Goal: Task Accomplishment & Management: Use online tool/utility

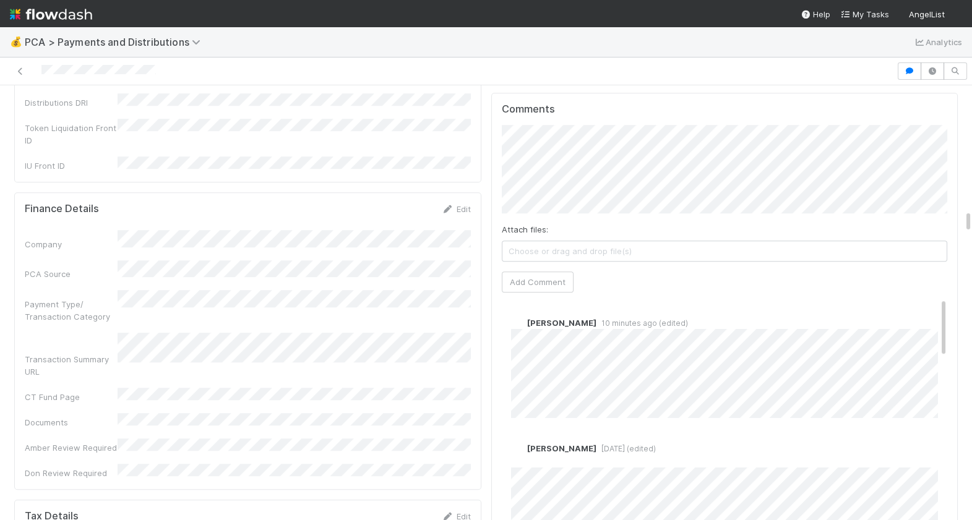
scroll to position [2350, 0]
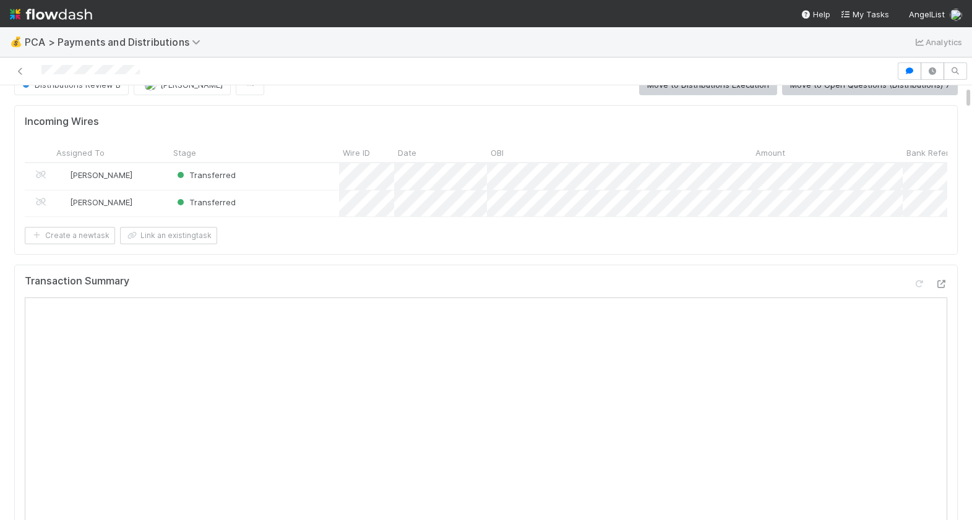
scroll to position [9, 0]
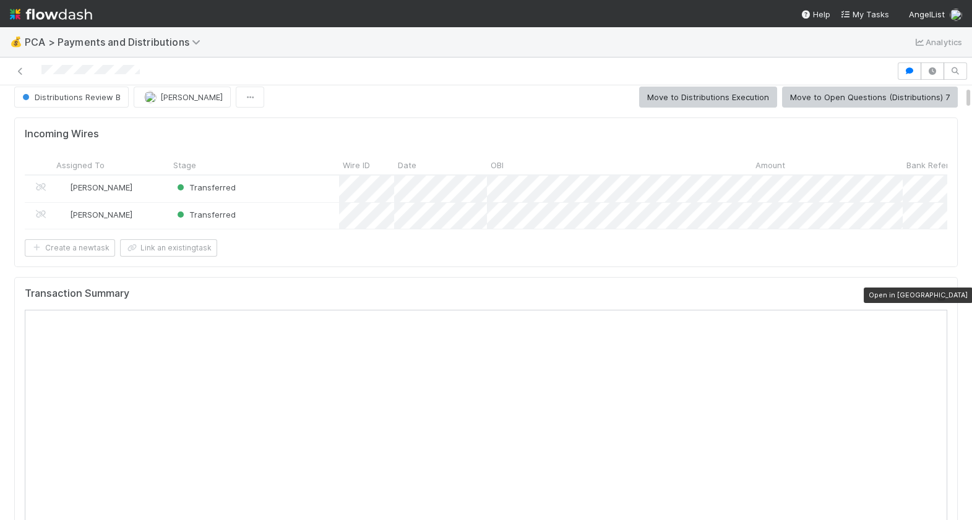
click at [942, 297] on icon at bounding box center [941, 297] width 12 height 8
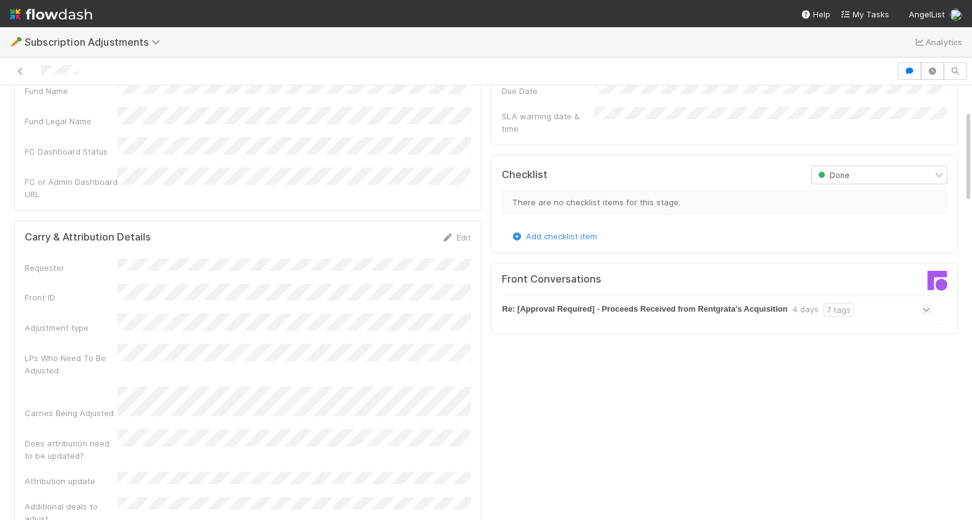
scroll to position [111, 0]
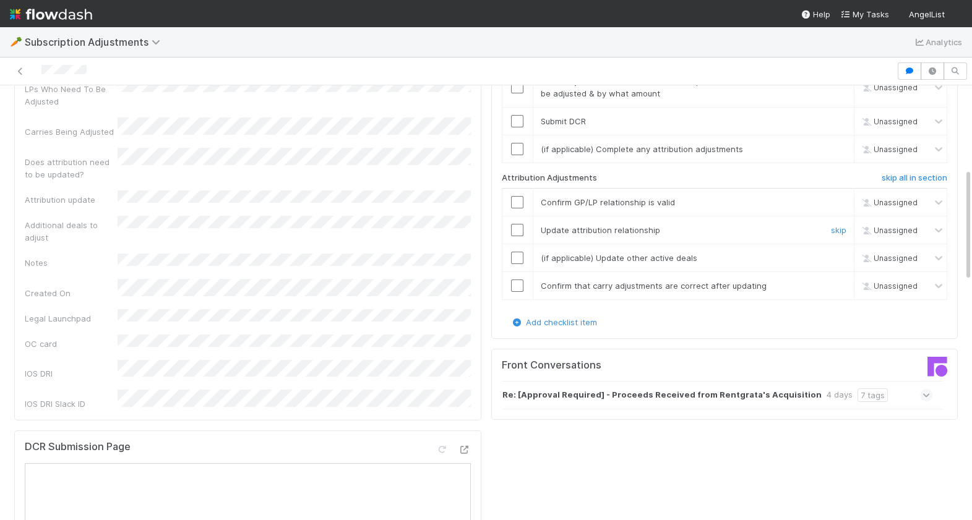
scroll to position [239, 0]
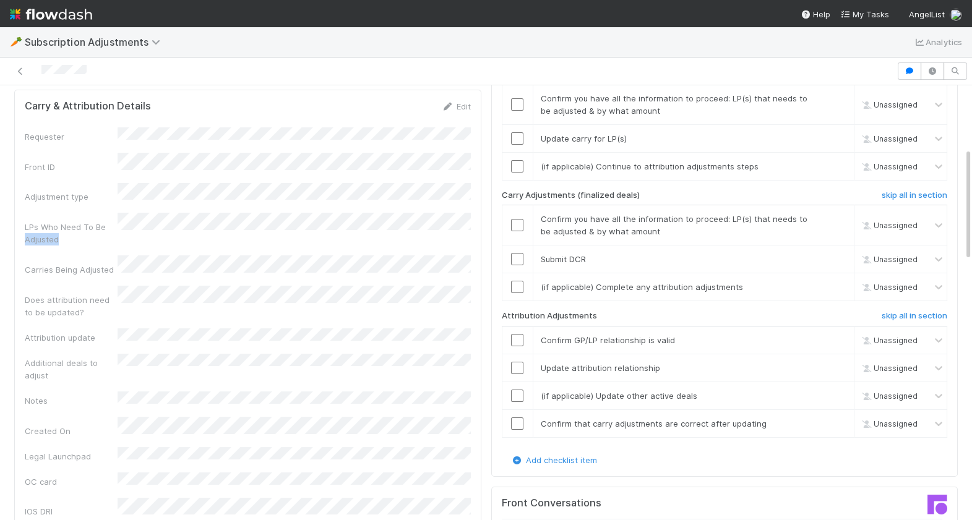
click at [113, 213] on div "LPs Who Need To Be Adjusted" at bounding box center [248, 229] width 446 height 33
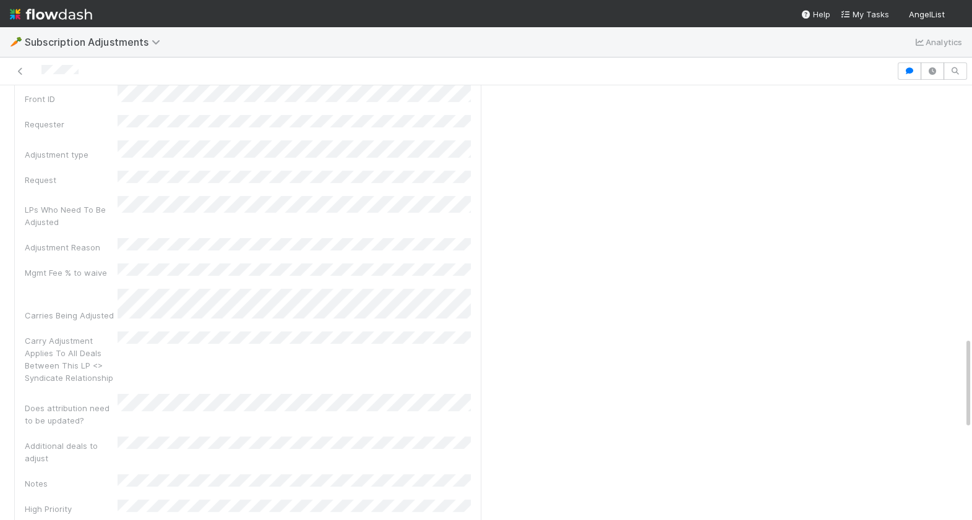
scroll to position [544, 0]
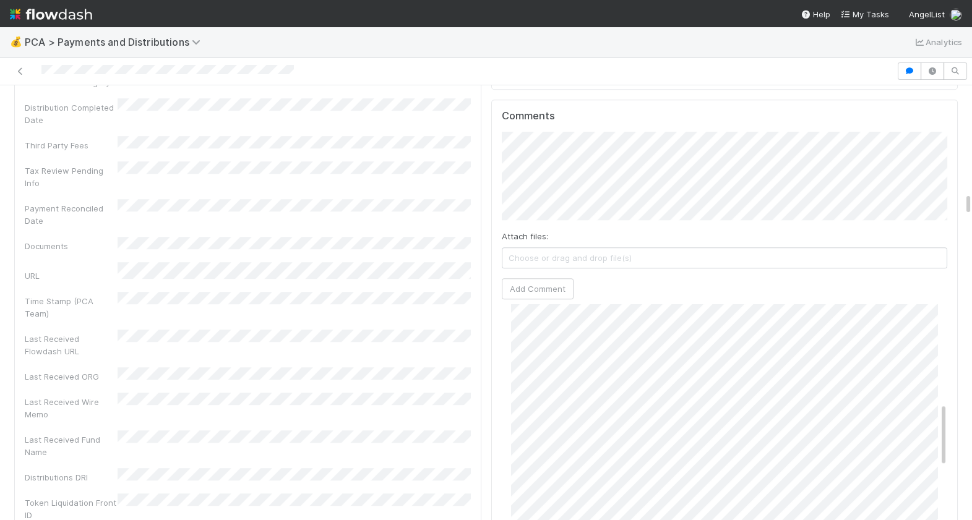
scroll to position [390, 0]
click at [496, 364] on div "Comments Attach files: Choose or drag and drop file(s) Add Comment Cierra Catar…" at bounding box center [724, 331] width 467 height 463
drag, startPoint x: 302, startPoint y: 75, endPoint x: 40, endPoint y: 74, distance: 261.6
click at [40, 74] on div at bounding box center [448, 70] width 886 height 17
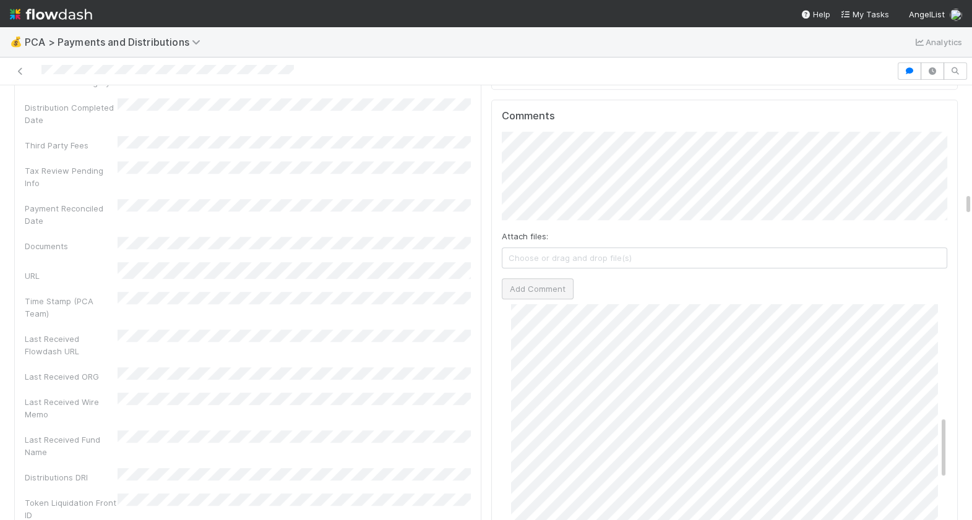
scroll to position [429, 0]
drag, startPoint x: 293, startPoint y: 73, endPoint x: 49, endPoint y: 76, distance: 243.7
click at [49, 76] on div at bounding box center [448, 70] width 886 height 17
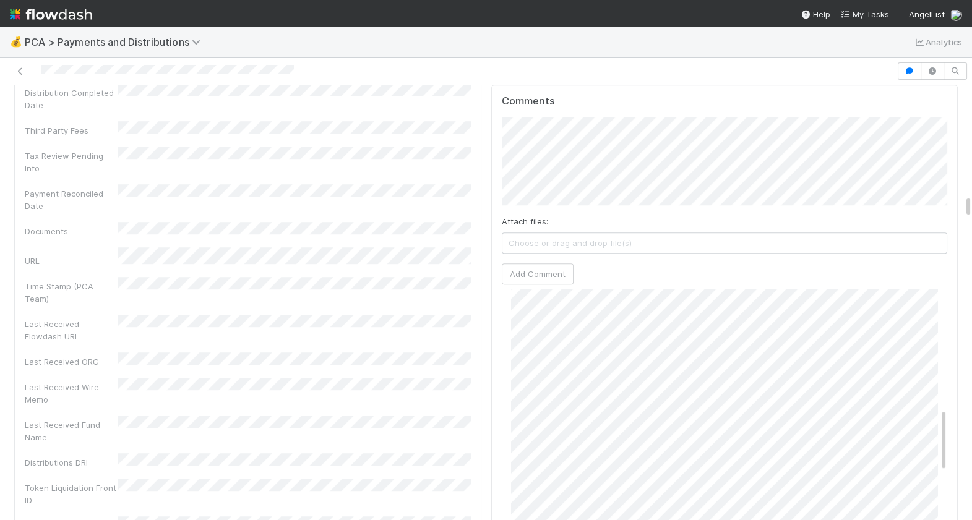
scroll to position [2032, 0]
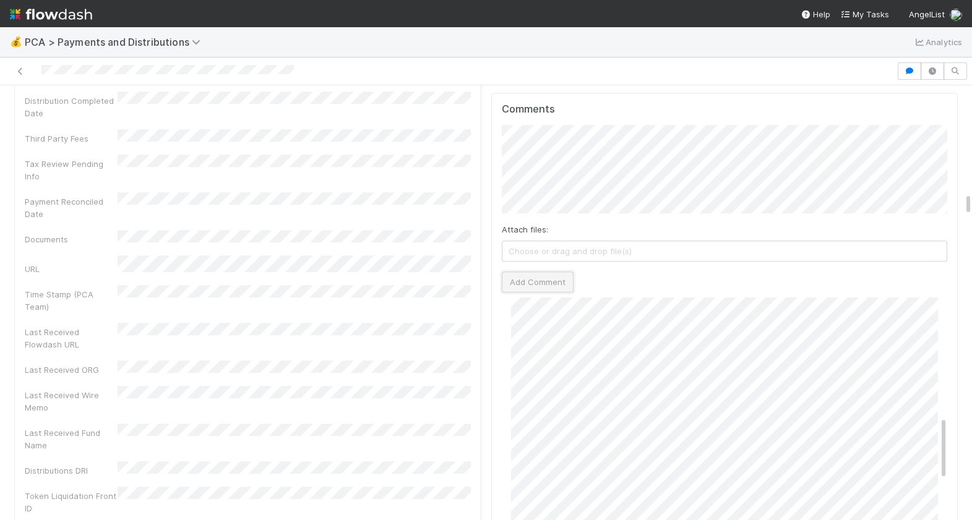
click at [528, 272] on button "Add Comment" at bounding box center [538, 282] width 72 height 21
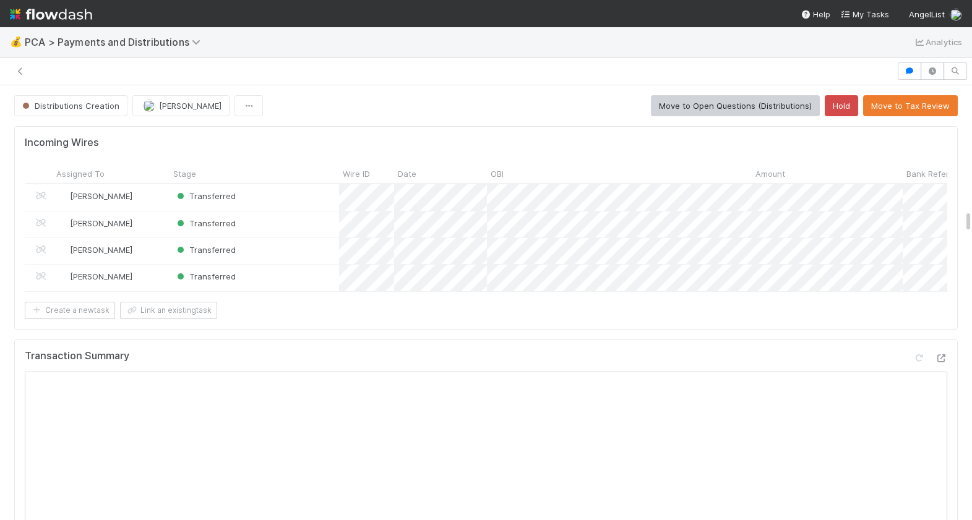
scroll to position [2350, 0]
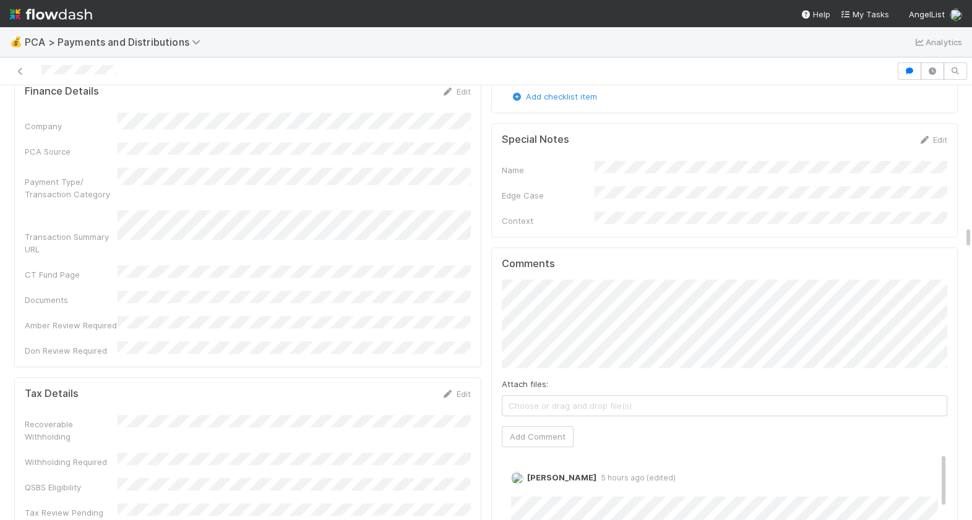
scroll to position [3046, 0]
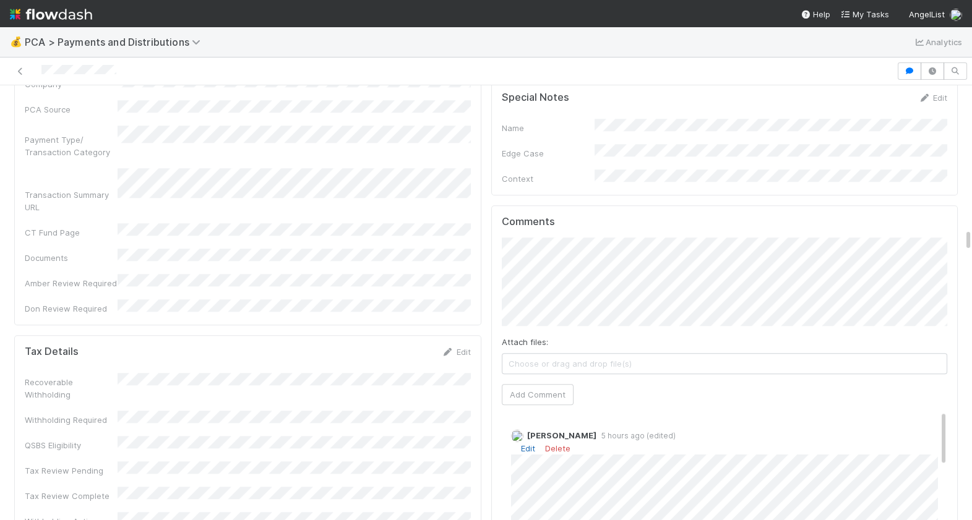
click at [527, 443] on link "Edit" at bounding box center [528, 448] width 14 height 10
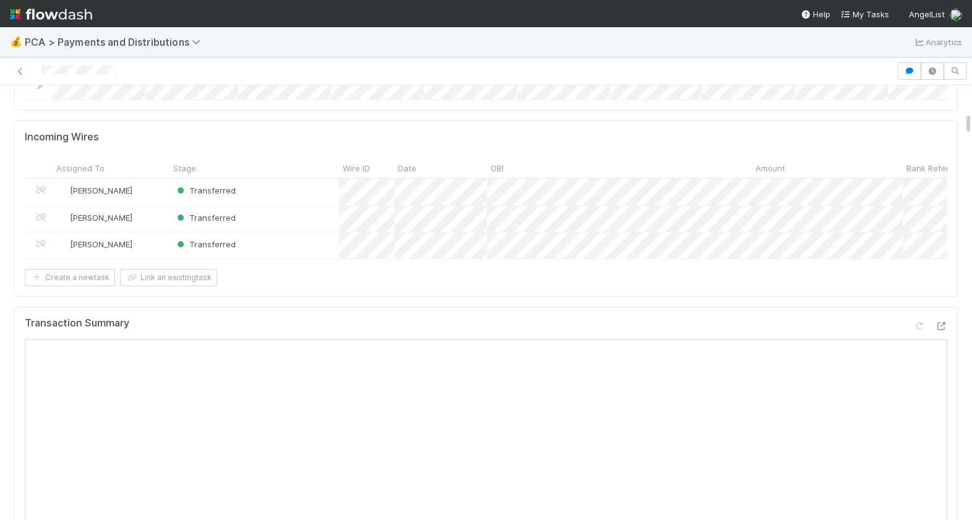
scroll to position [0, 0]
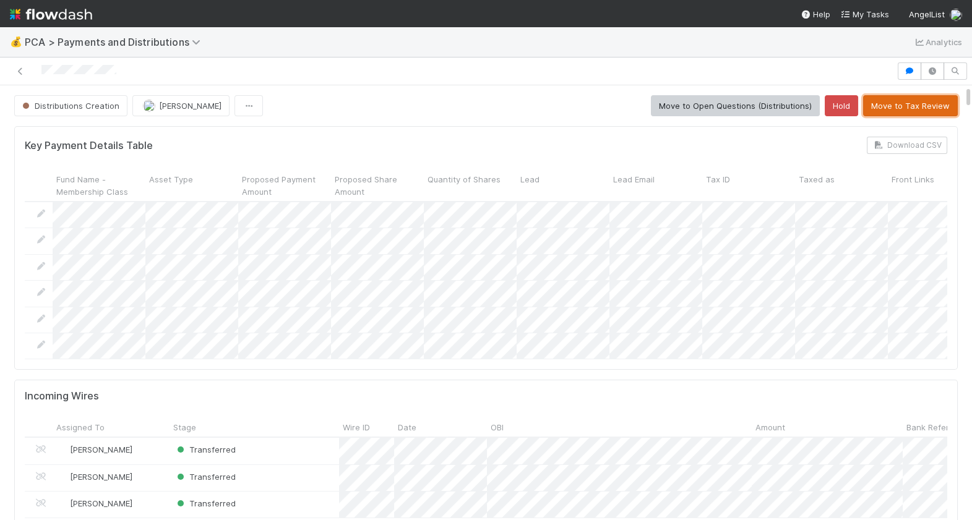
click at [887, 100] on button "Move to Tax Review" at bounding box center [910, 105] width 95 height 21
